Goal: Find specific page/section: Find specific page/section

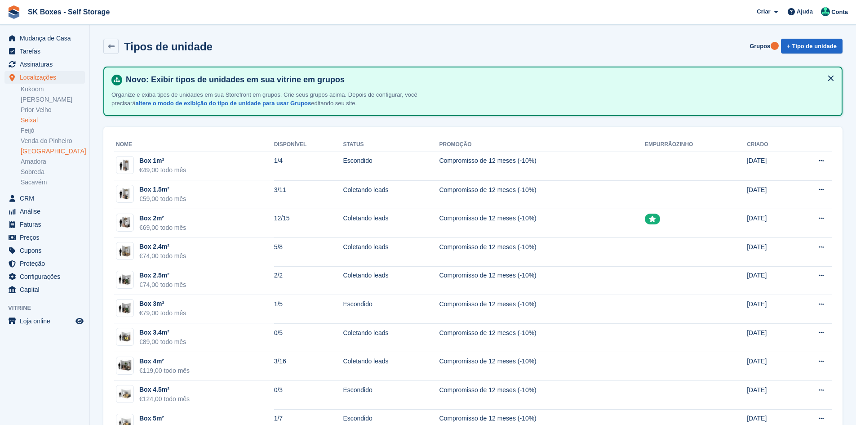
click at [42, 150] on link "[GEOGRAPHIC_DATA]" at bounding box center [53, 151] width 64 height 9
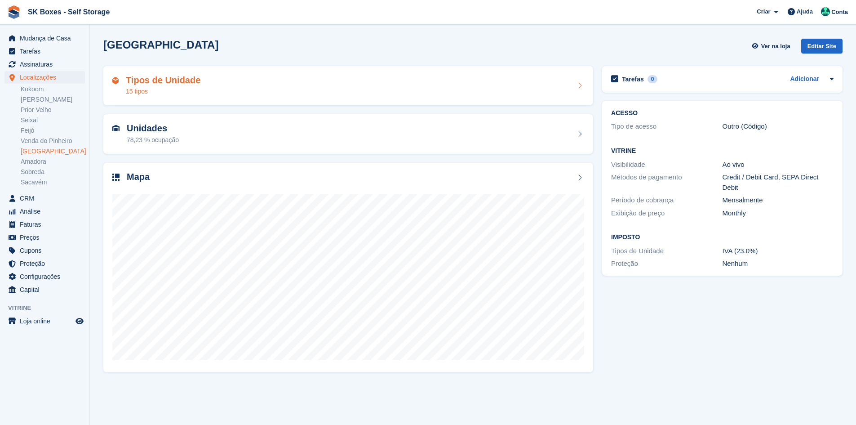
click at [250, 91] on div "Tipos de Unidade 15 tipos" at bounding box center [348, 86] width 472 height 22
